Goal: Navigation & Orientation: Find specific page/section

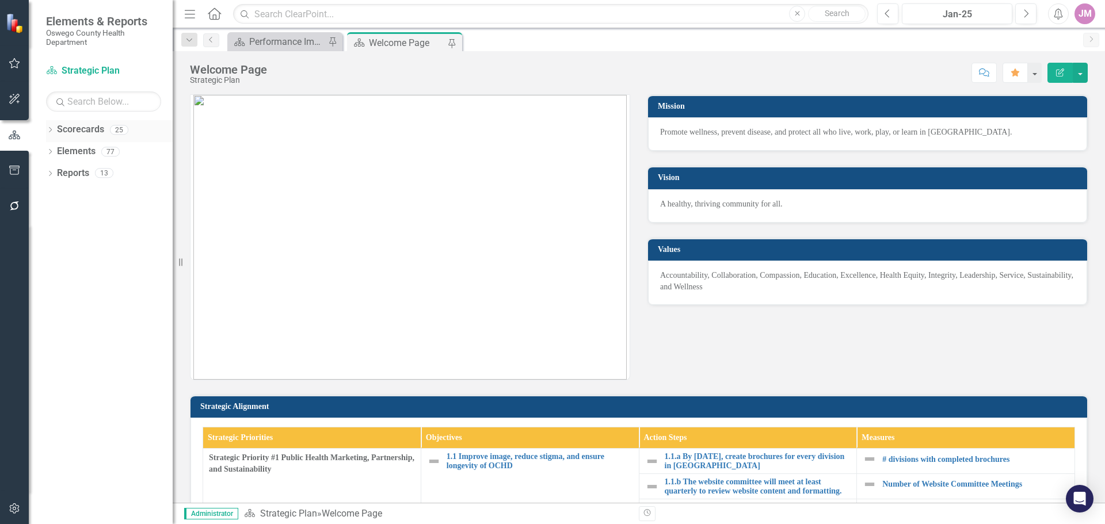
click at [52, 128] on icon "Dropdown" at bounding box center [50, 131] width 8 height 6
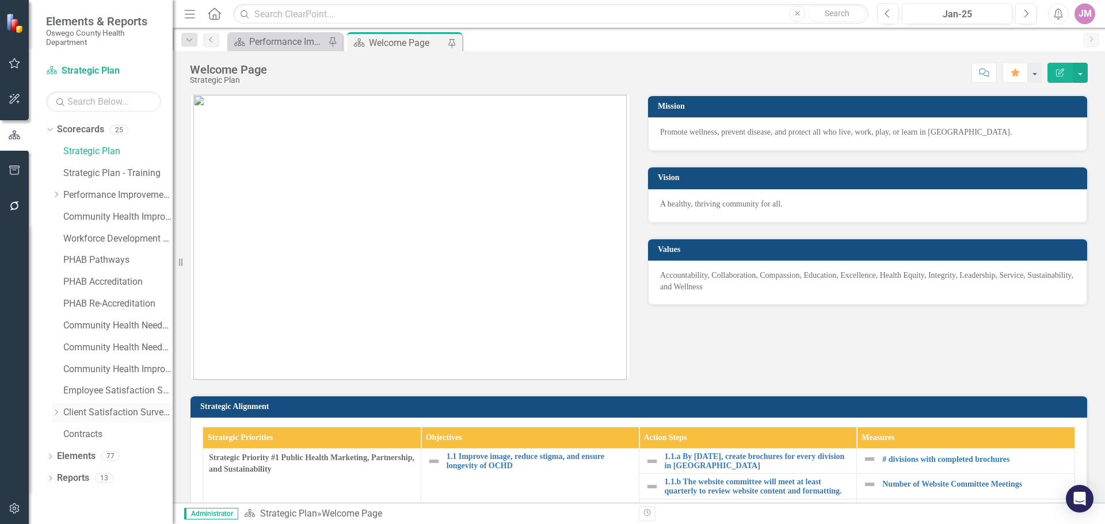
click at [97, 414] on link "Client Satisfaction Surveys" at bounding box center [117, 412] width 109 height 13
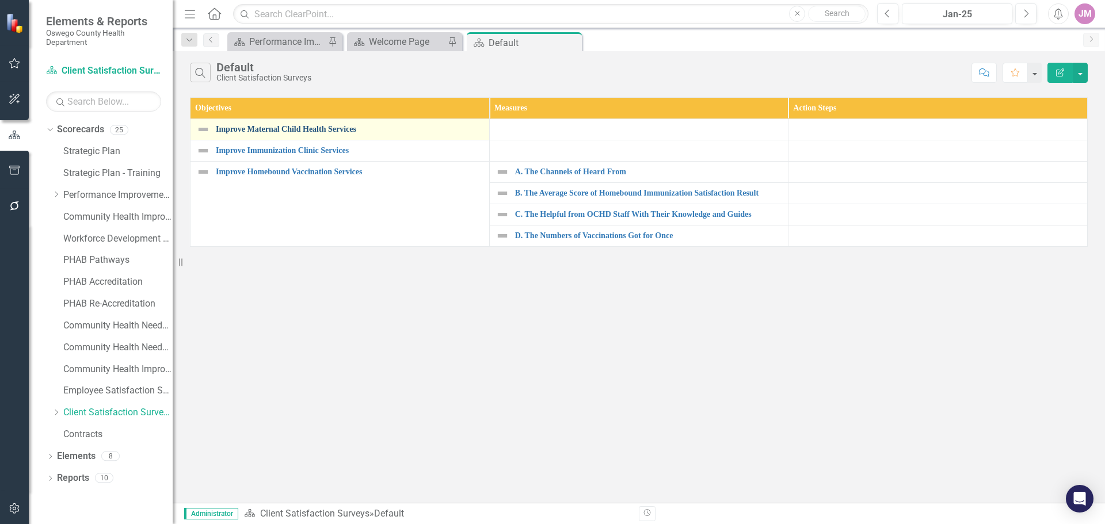
click at [318, 128] on link "Improve Maternal Child Health Services" at bounding box center [350, 129] width 268 height 9
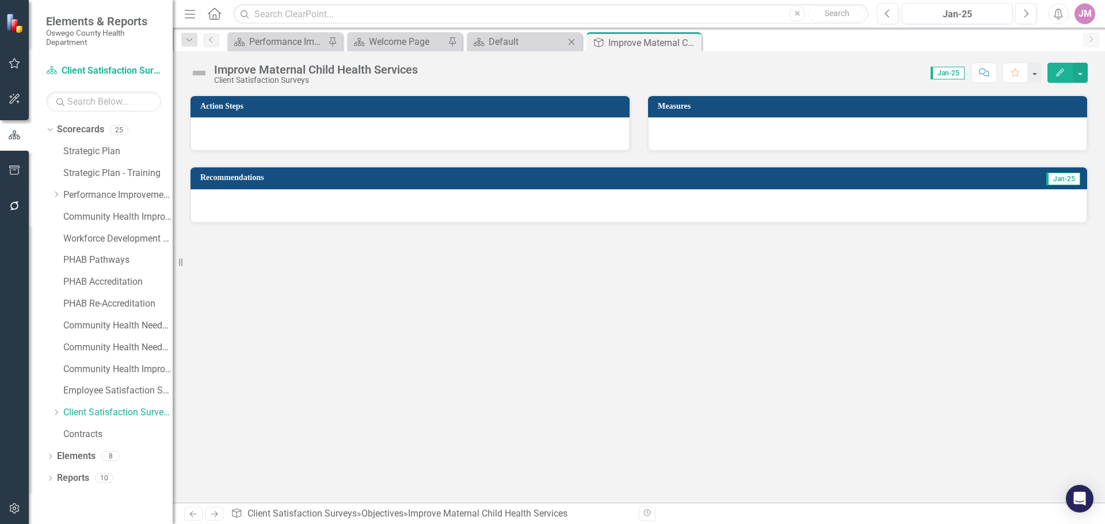
click at [520, 34] on div "Scorecard Default Close" at bounding box center [524, 41] width 115 height 19
click at [515, 42] on div "Default" at bounding box center [527, 42] width 76 height 14
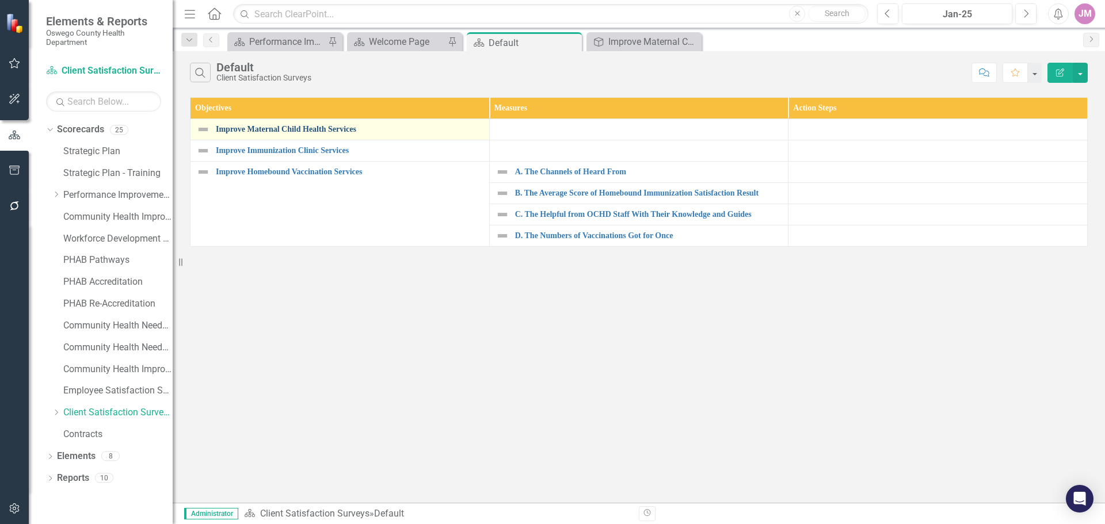
click at [228, 131] on link "Improve Maternal Child Health Services" at bounding box center [350, 129] width 268 height 9
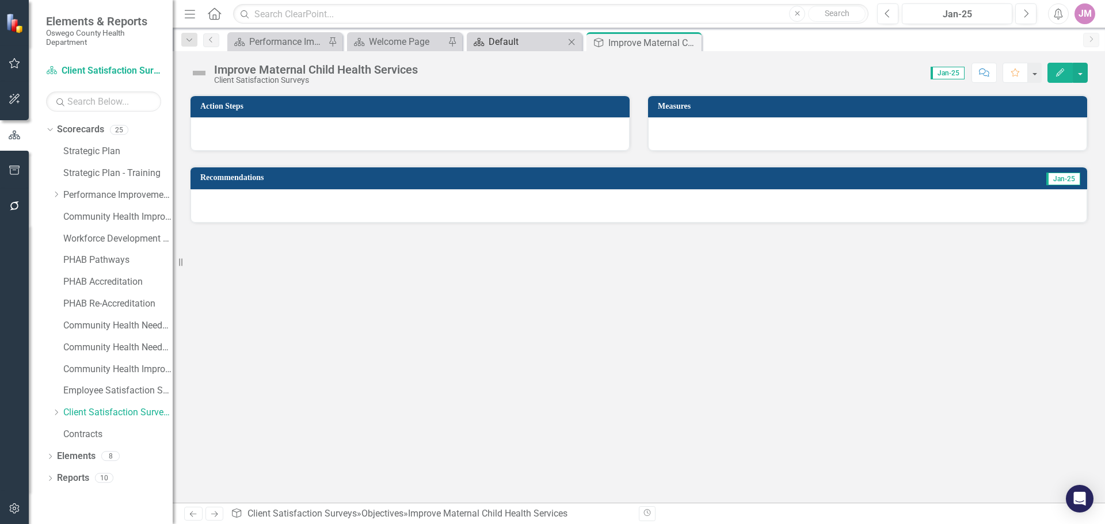
click at [523, 39] on div "Default" at bounding box center [527, 42] width 76 height 14
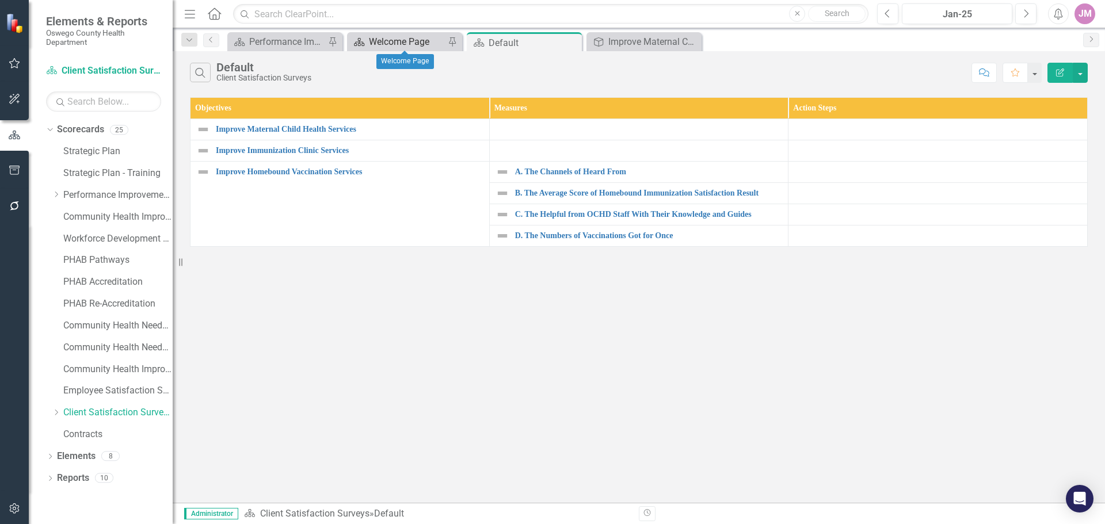
click at [397, 39] on div "Welcome Page" at bounding box center [407, 42] width 76 height 14
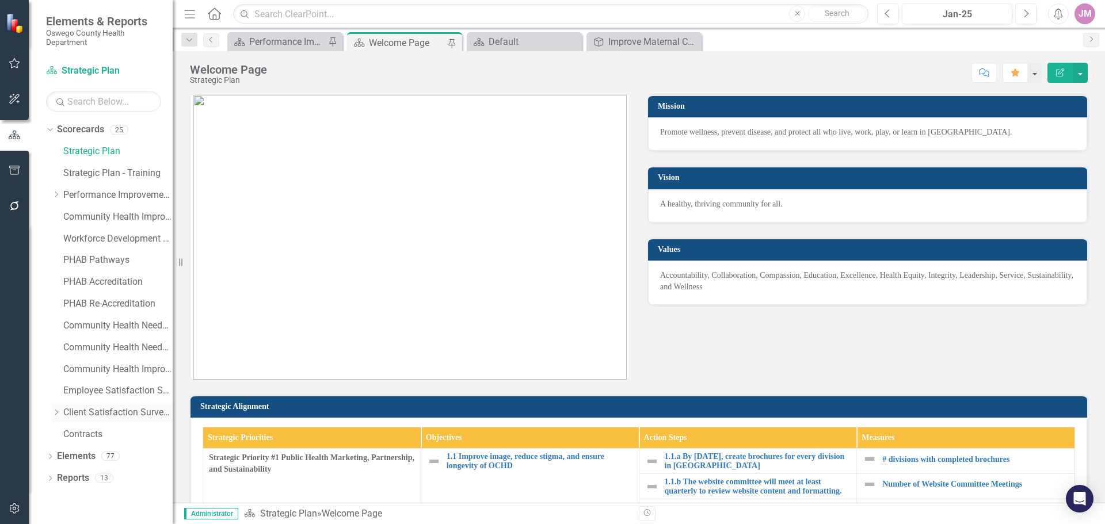
click at [53, 413] on icon "Dropdown" at bounding box center [56, 412] width 9 height 7
click at [106, 436] on link "MCH Services" at bounding box center [124, 434] width 98 height 13
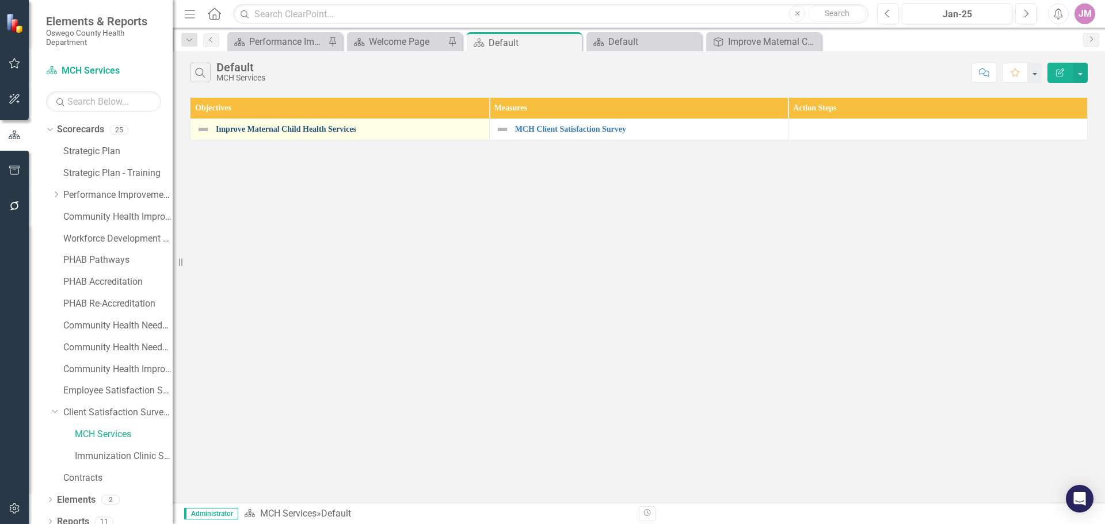
click at [306, 131] on link "Improve Maternal Child Health Services" at bounding box center [350, 129] width 268 height 9
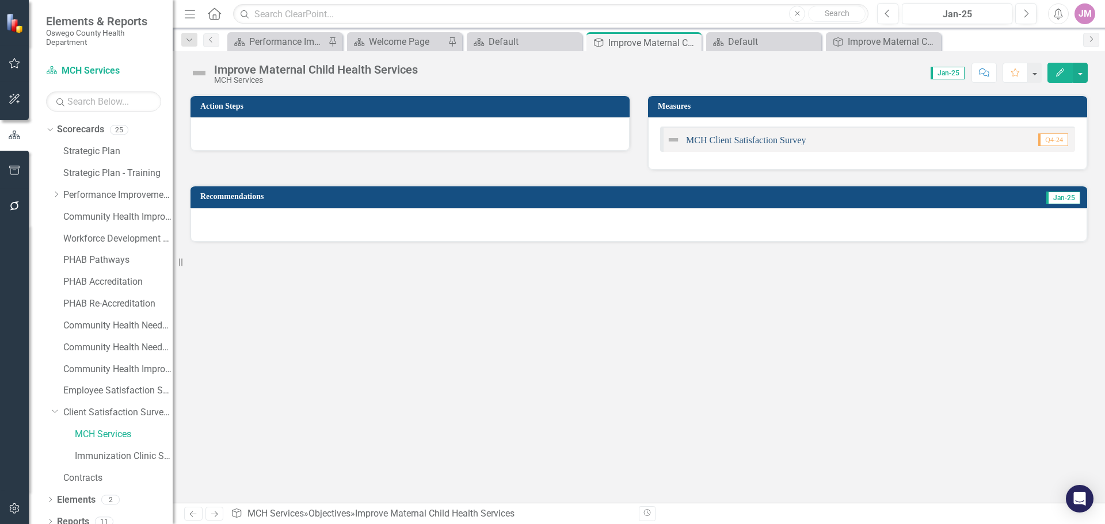
click at [740, 141] on link "MCH Client Satisfaction Survey" at bounding box center [746, 140] width 120 height 10
